Goal: Task Accomplishment & Management: Use online tool/utility

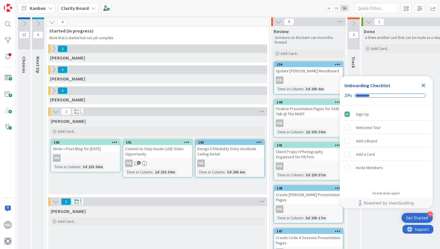
click at [424, 86] on icon "Close Checklist" at bounding box center [423, 86] width 4 height 4
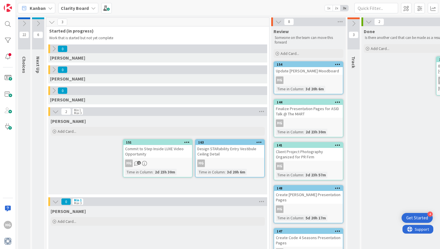
click at [37, 21] on icon at bounding box center [38, 23] width 6 height 6
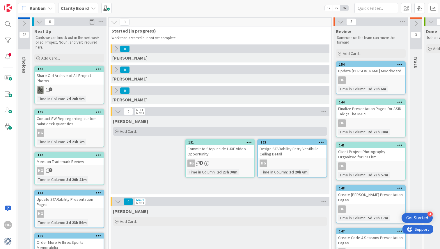
click at [127, 133] on span "Add Card..." at bounding box center [129, 131] width 19 height 5
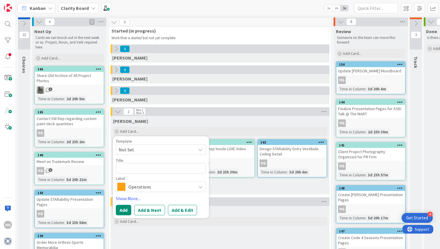
click at [133, 166] on textarea at bounding box center [161, 168] width 90 height 10
type textarea "x"
type textarea "F"
type textarea "x"
type textarea "Fi"
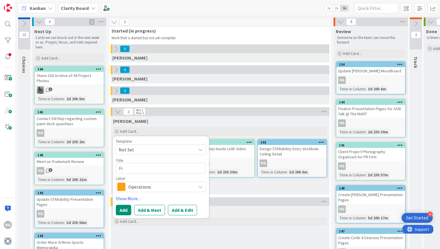
type textarea "x"
type textarea "Fix"
type textarea "x"
type textarea "Fix"
type textarea "x"
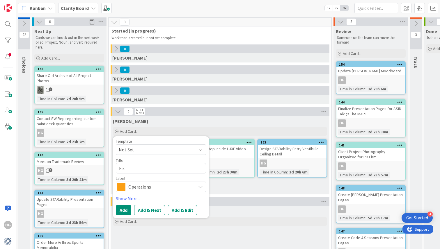
type textarea "Fix E"
type textarea "x"
type textarea "Fix Em"
type textarea "x"
type textarea "Fix Ema"
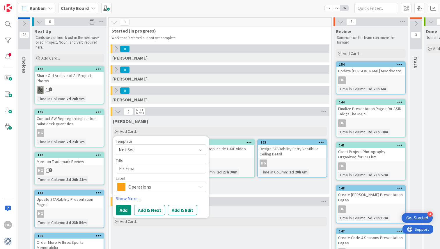
type textarea "x"
type textarea "Fix Emai"
type textarea "x"
type textarea "Fix Email"
type textarea "x"
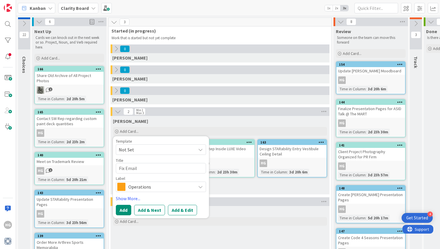
type textarea "Fix Email"
type textarea "x"
type textarea "Fix Email S"
type textarea "x"
type textarea "Fix Email Si"
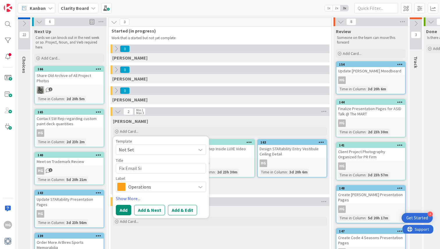
type textarea "x"
type textarea "Fix Email Sig"
type textarea "x"
type textarea "Fix Email Sign"
type textarea "x"
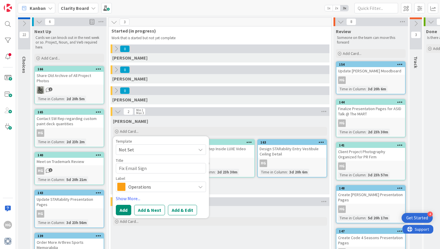
type textarea "Fix Email Signa"
type textarea "x"
type textarea "Fix Email Signat"
type textarea "x"
type textarea "Fix Email Signatu"
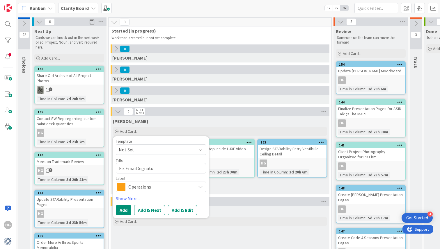
type textarea "x"
type textarea "Fix Email Signatur"
type textarea "x"
type textarea "Fix Email Signature"
type textarea "x"
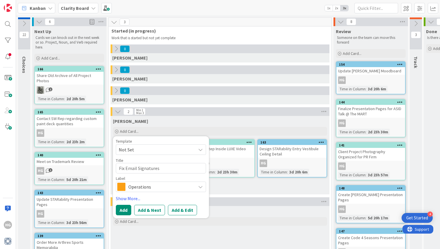
type textarea "Fix Email Signatures"
click at [137, 152] on span "Not Set" at bounding box center [155, 150] width 73 height 8
click at [125, 185] on div "Operations" at bounding box center [161, 187] width 90 height 10
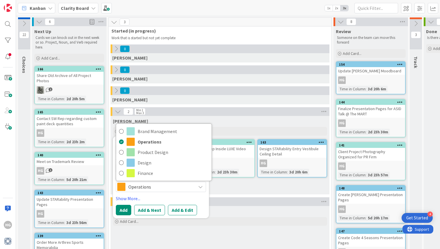
click at [126, 187] on div "Operations" at bounding box center [161, 187] width 90 height 10
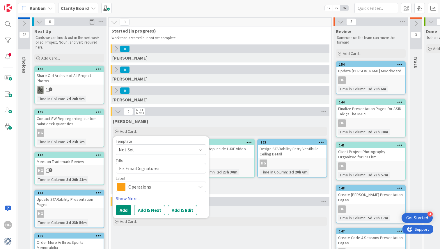
click at [122, 198] on link "Show More..." at bounding box center [161, 198] width 90 height 7
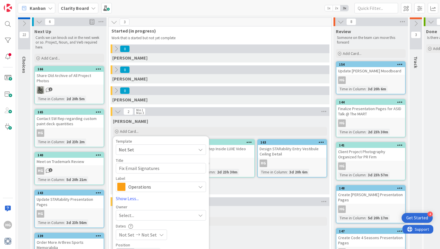
click at [127, 216] on span "Select..." at bounding box center [126, 215] width 15 height 7
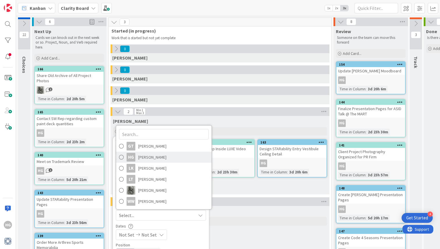
click at [119, 157] on span at bounding box center [121, 157] width 5 height 9
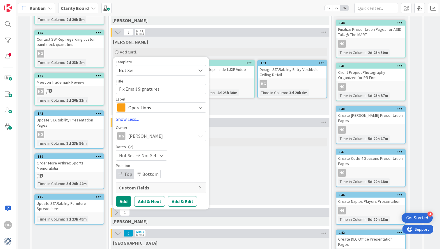
scroll to position [80, 0]
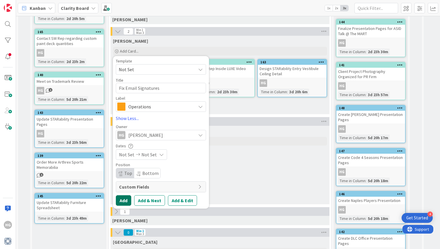
click at [126, 203] on button "Add" at bounding box center [123, 200] width 15 height 10
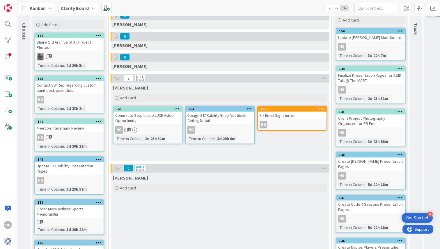
scroll to position [30, 0]
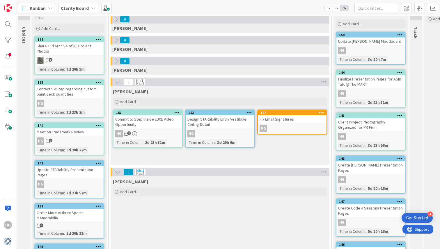
click at [128, 135] on span "1" at bounding box center [129, 133] width 4 height 4
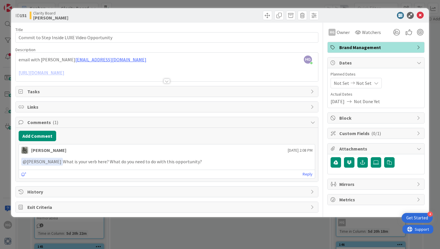
click at [419, 11] on div "ID 151 Clarity Board [PERSON_NAME]" at bounding box center [220, 15] width 418 height 15
click at [419, 17] on icon at bounding box center [419, 15] width 7 height 7
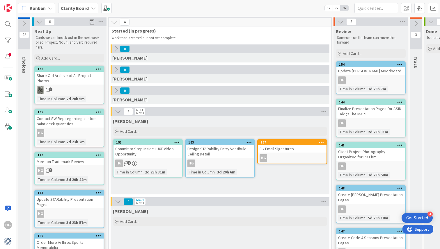
click at [419, 17] on div "22 Choices Capture upcoming work as it comes to mind and put it here - don't wo…" at bounding box center [345, 211] width 659 height 391
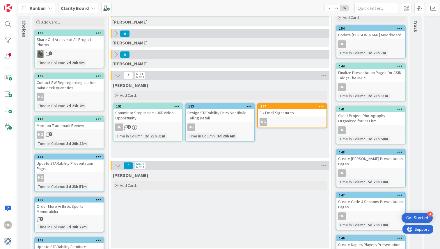
scroll to position [42, 0]
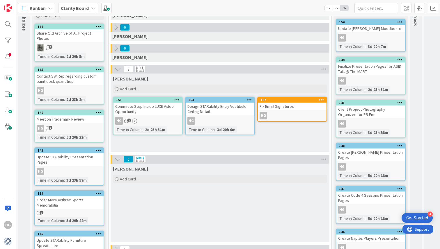
click at [50, 45] on span "1" at bounding box center [51, 47] width 4 height 4
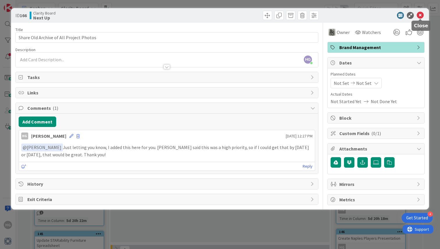
click at [417, 15] on icon at bounding box center [419, 15] width 7 height 7
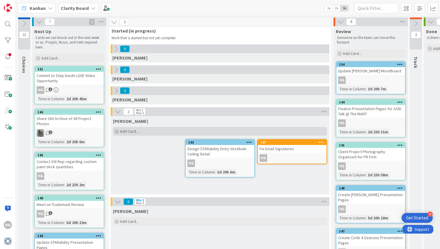
click at [126, 134] on span "Add Card..." at bounding box center [129, 131] width 19 height 5
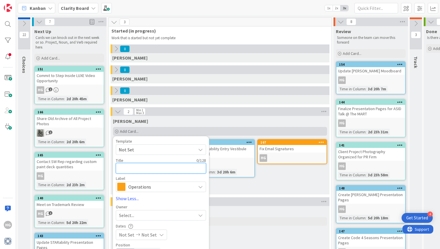
type textarea "x"
type textarea "D"
type textarea "x"
type textarea "De"
type textarea "x"
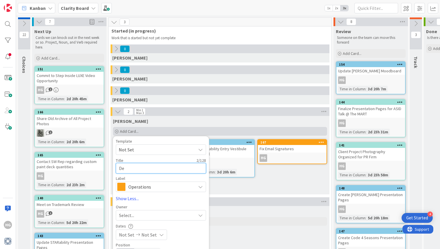
type textarea "Dec"
type textarea "x"
type textarea "Deci"
type textarea "x"
type textarea "Decid"
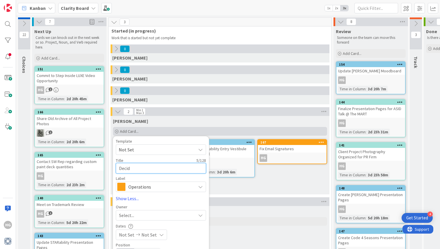
type textarea "x"
type textarea "Decide"
type textarea "x"
type textarea "Decide"
type textarea "x"
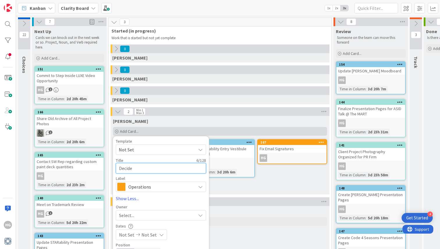
type textarea "Decide o"
type textarea "x"
type textarea "Decide on"
type textarea "x"
type textarea "Decide on"
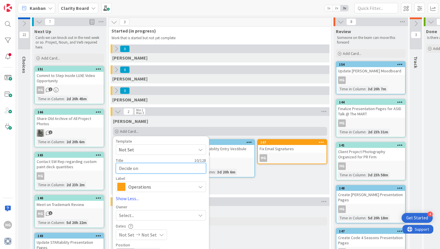
type textarea "x"
type textarea "Decide on S"
type textarea "x"
type textarea "Decide on Sp"
type textarea "x"
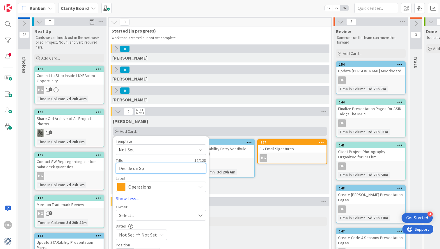
type textarea "Decide on Spo"
type textarea "x"
type textarea "Decide on Spon"
type textarea "x"
type textarea "Decide on Spons"
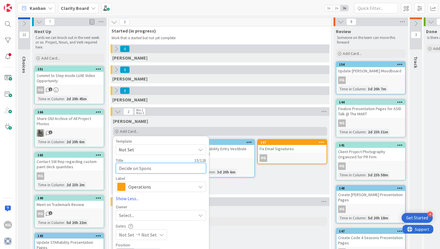
type textarea "x"
type textarea "Decide on Sponsh"
type textarea "x"
type textarea "Decide on Sponsho"
type textarea "x"
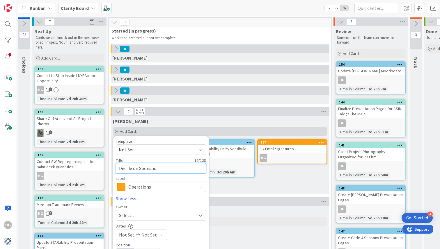
type textarea "Decide on Sponshor"
type textarea "x"
type textarea "Decide on Sponshors"
type textarea "x"
type textarea "Decide on Sponshorshi"
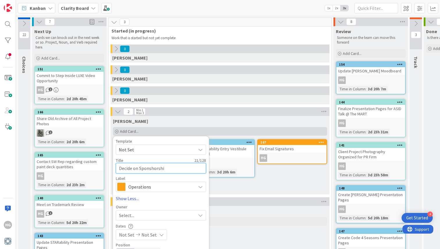
type textarea "x"
type textarea "Decide on Sponshorship"
type textarea "x"
type textarea "Decide on Sponshorship"
type textarea "x"
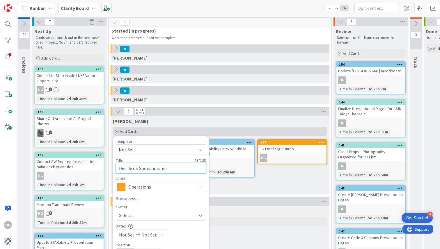
type textarea "Decide on Sponshorship f"
type textarea "x"
type textarea "Decide on Sponshorship fo"
type textarea "x"
type textarea "Decide on Sponshorship for"
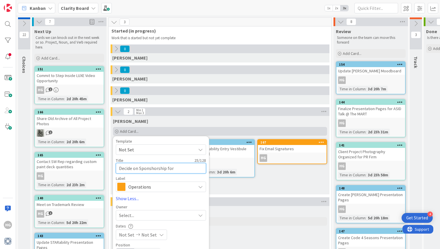
type textarea "x"
type textarea "Decide on Sponshorship for"
type textarea "x"
type textarea "Decide on Sponshorship for W"
type textarea "x"
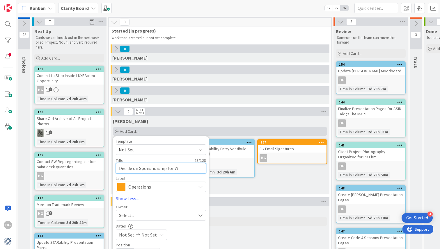
type textarea "Decide on Sponshorship for Wo"
type textarea "x"
type textarea "Decide on Sponshorship for Woe"
type textarea "x"
type textarea "Decide on Sponshorship for Wo"
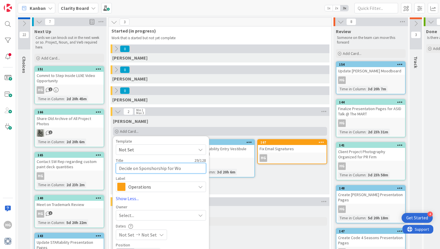
type textarea "x"
type textarea "Decide on Sponshorship for Wom"
type textarea "x"
type textarea "Decide on Sponshorship for Wome"
type textarea "x"
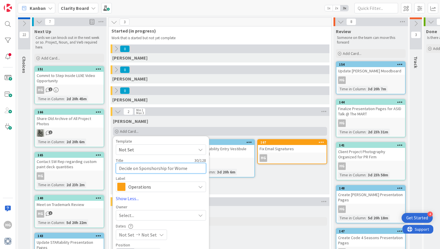
type textarea "Decide on Sponshorship for Women"
type textarea "x"
type textarea "Decide on Sponshorship for Women"
type textarea "x"
type textarea "Decide on Sponshorship for Women o"
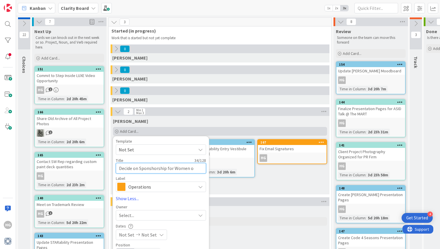
type textarea "x"
type textarea "Decide on Sponshorship for Women of"
type textarea "x"
type textarea "Decide on Sponshorship for Women of"
type textarea "x"
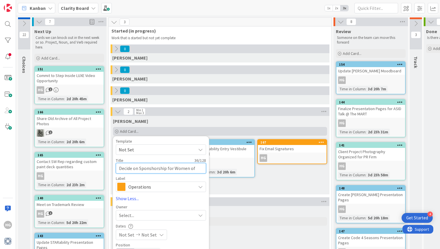
type textarea "Decide on Sponshorship for Women of I"
type textarea "x"
type textarea "Decide on Sponshorship for Women of In"
type textarea "x"
type textarea "Decide on Sponshorship for Women of Ini"
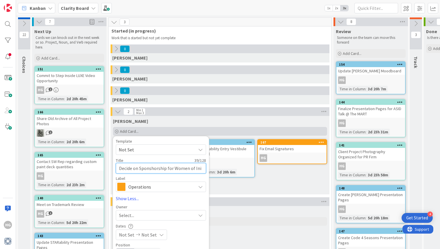
type textarea "x"
type textarea "Decide on Sponshorship for Women of Init"
type textarea "x"
type textarea "Decide on Sponshorship for Women of Initi"
type textarea "x"
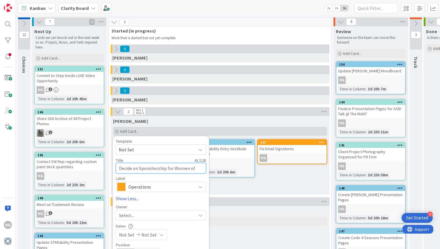
type textarea "Decide on Sponshorship for Women of Initia"
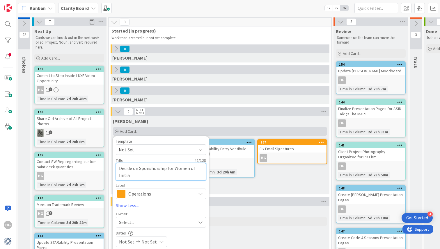
type textarea "x"
type textarea "Decide on Sponshorship for Women of Initiat"
type textarea "x"
type textarea "Decide on Sponshorship for Women of Initiati"
type textarea "x"
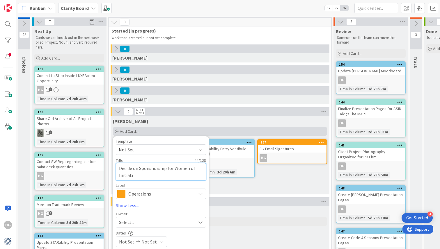
type textarea "Decide on Sponshorship for Women of Initiativ"
type textarea "x"
type textarea "Decide on Sponshorship for Women of Initiative"
type textarea "x"
type textarea "Decide on Sponshorship for Women of Initiative"
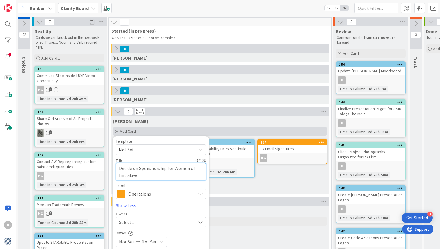
type textarea "x"
type textarea "Decide on Sponshorship for Women of Initiative 2"
type textarea "x"
type textarea "Decide on Sponshorship for Women of Initiative 20"
type textarea "x"
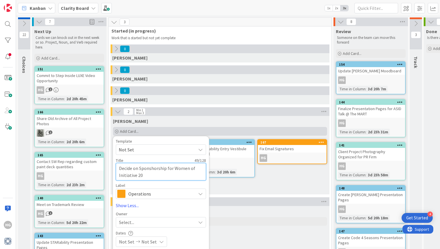
type textarea "Decide on Sponshorship for Women of Initiative 202"
type textarea "x"
type textarea "Decide on Sponshorship for Women of Initiative 2025"
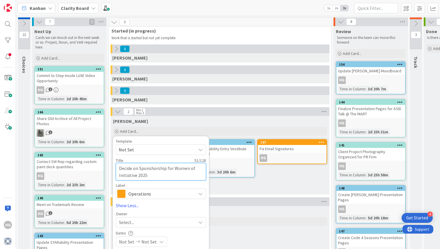
type textarea "x"
type textarea "Decide on Sponsorship for Women of Initiative 2025"
click at [131, 199] on div "Template Not Set Not Set Design Work To request changes to this board, contact …" at bounding box center [161, 216] width 90 height 154
click at [132, 197] on span "Operations" at bounding box center [160, 194] width 65 height 8
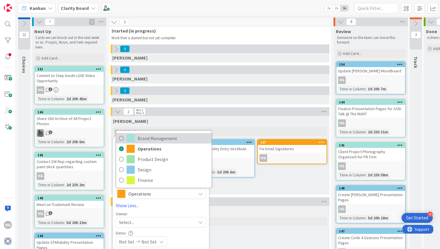
click at [157, 141] on span "Brand Management" at bounding box center [173, 138] width 71 height 9
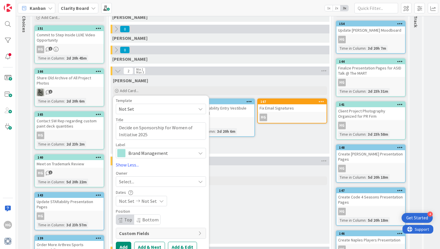
scroll to position [44, 0]
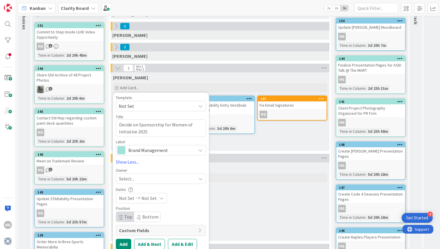
click at [132, 179] on span "Select..." at bounding box center [126, 178] width 15 height 7
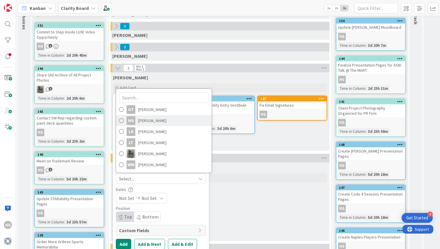
click at [155, 118] on span "[PERSON_NAME]" at bounding box center [152, 120] width 28 height 9
type textarea "x"
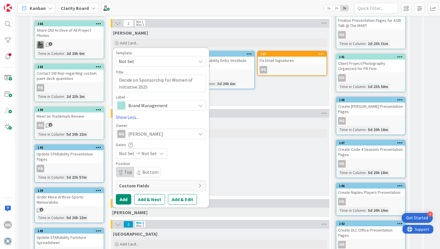
scroll to position [90, 0]
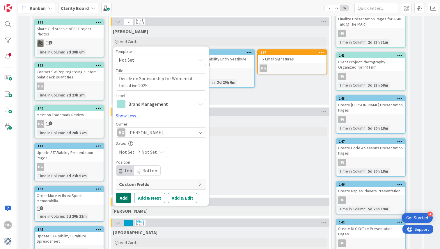
click at [124, 199] on button "Add" at bounding box center [123, 198] width 15 height 10
